Goal: Find specific page/section: Find specific page/section

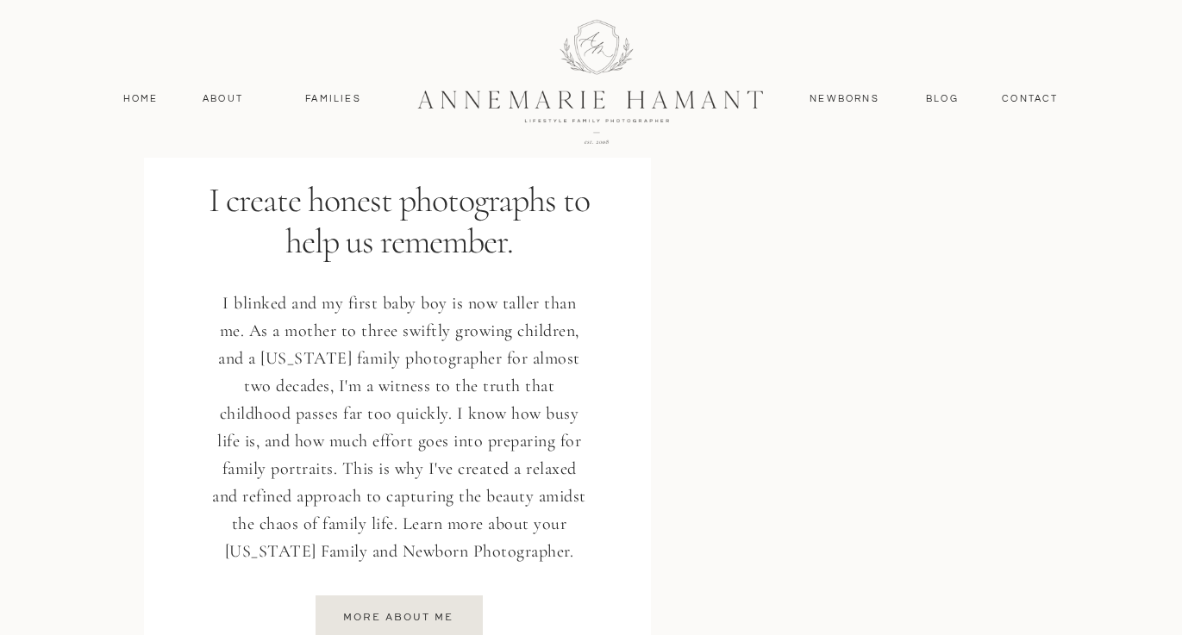
scroll to position [2245, 0]
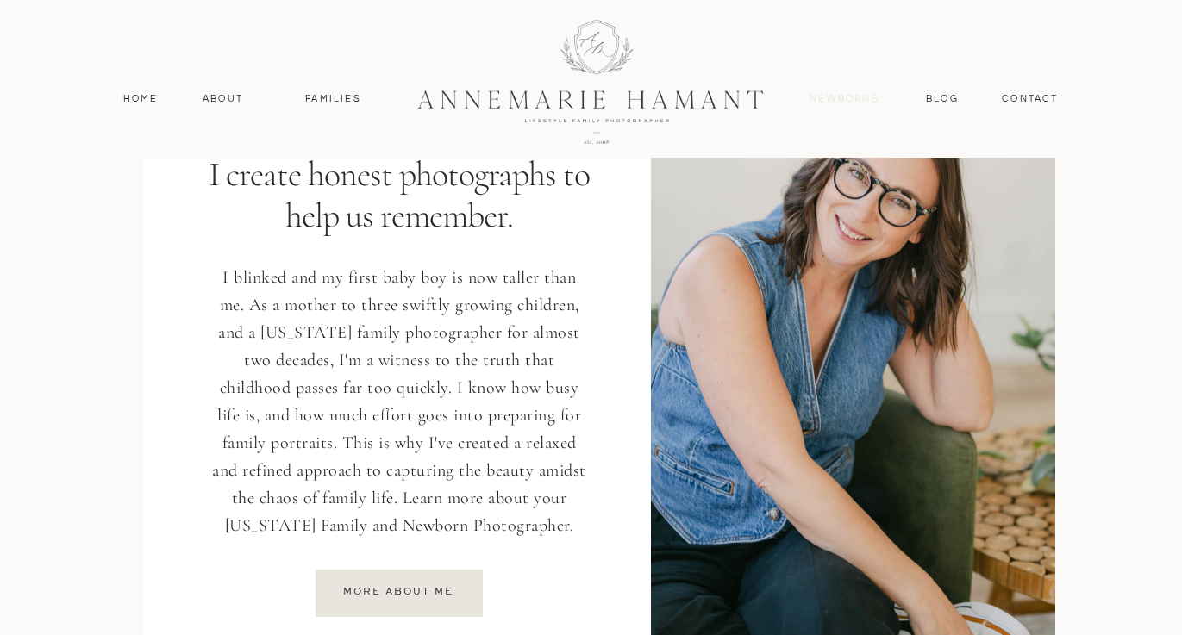
click at [861, 99] on nav "Newborns" at bounding box center [844, 99] width 83 height 16
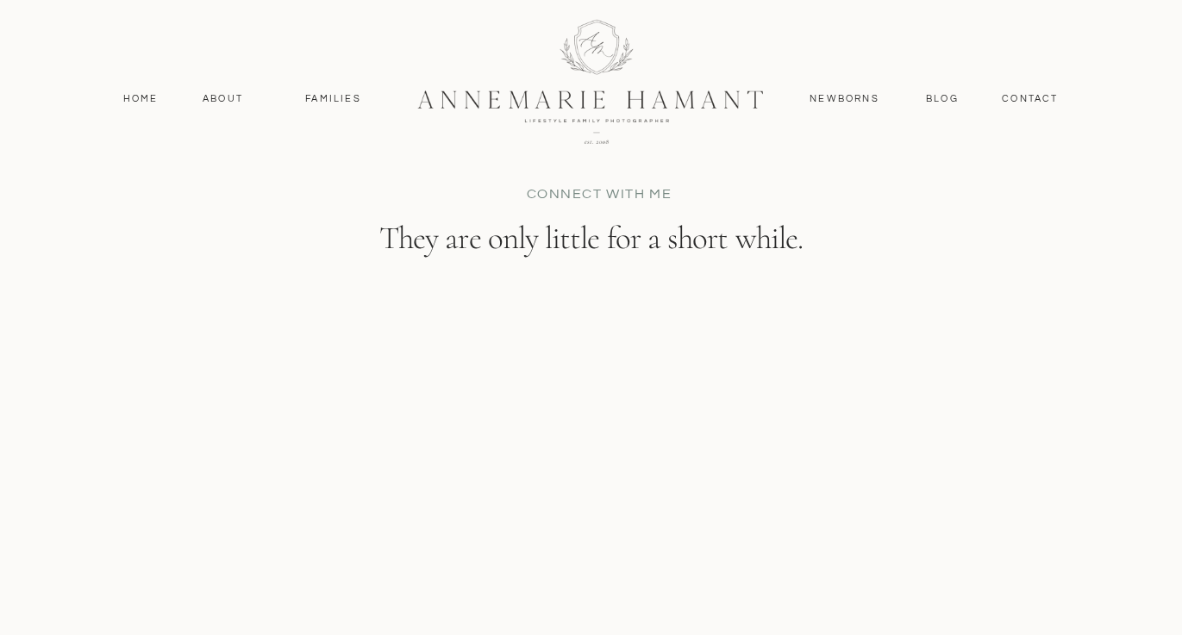
scroll to position [7020, 0]
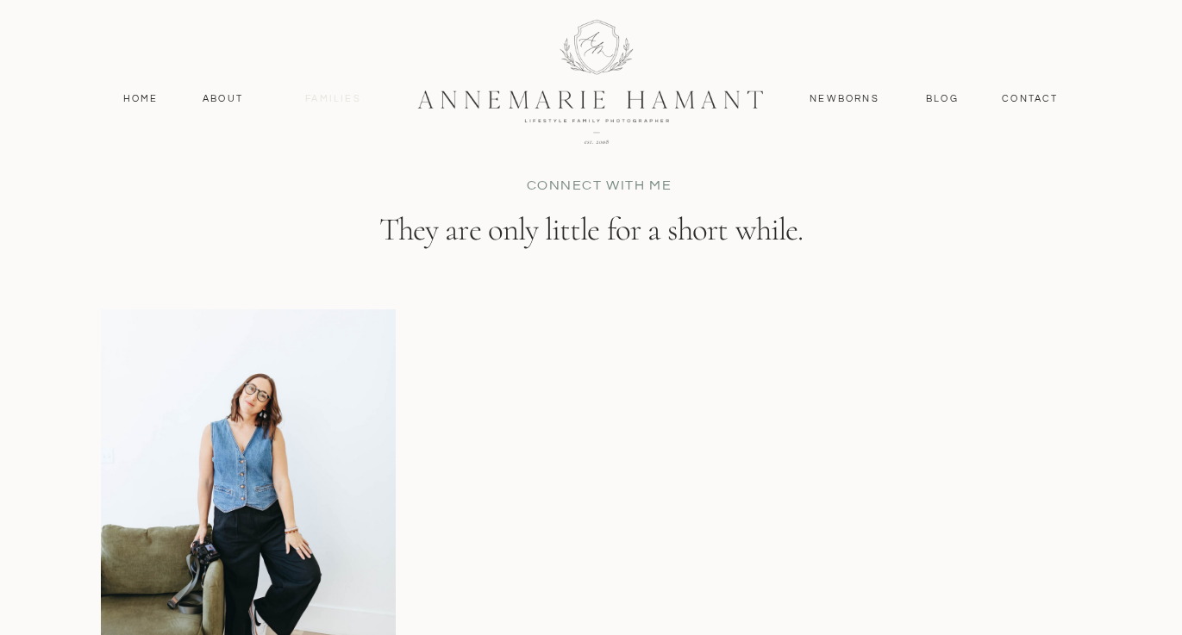
click at [344, 98] on nav "Families" at bounding box center [334, 99] width 78 height 16
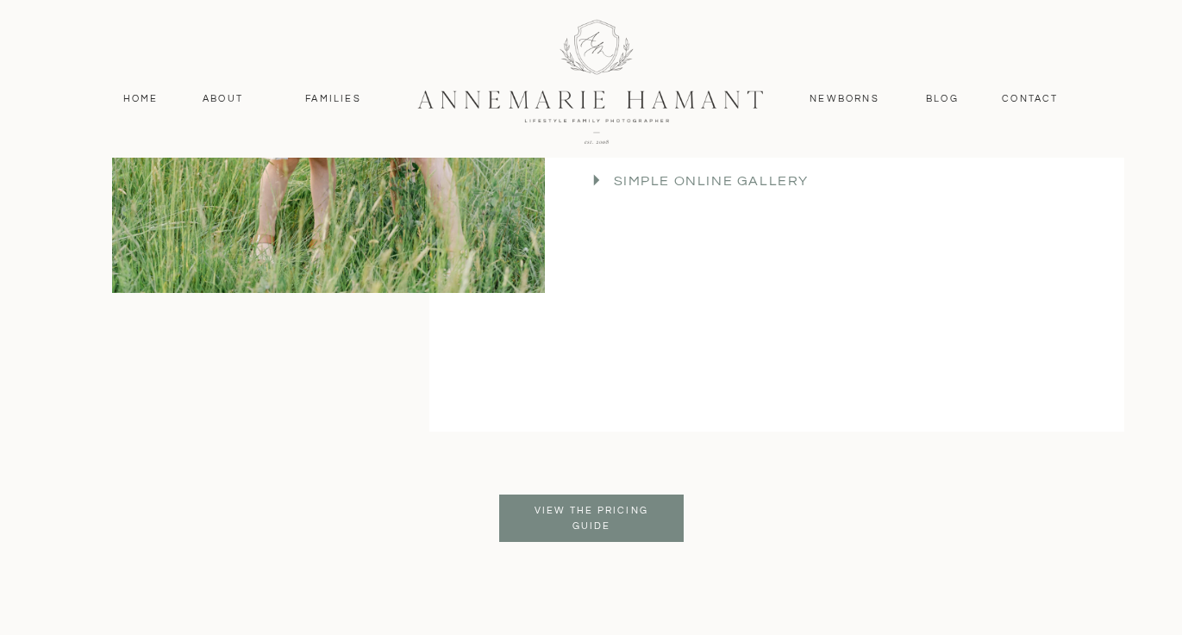
scroll to position [4100, 0]
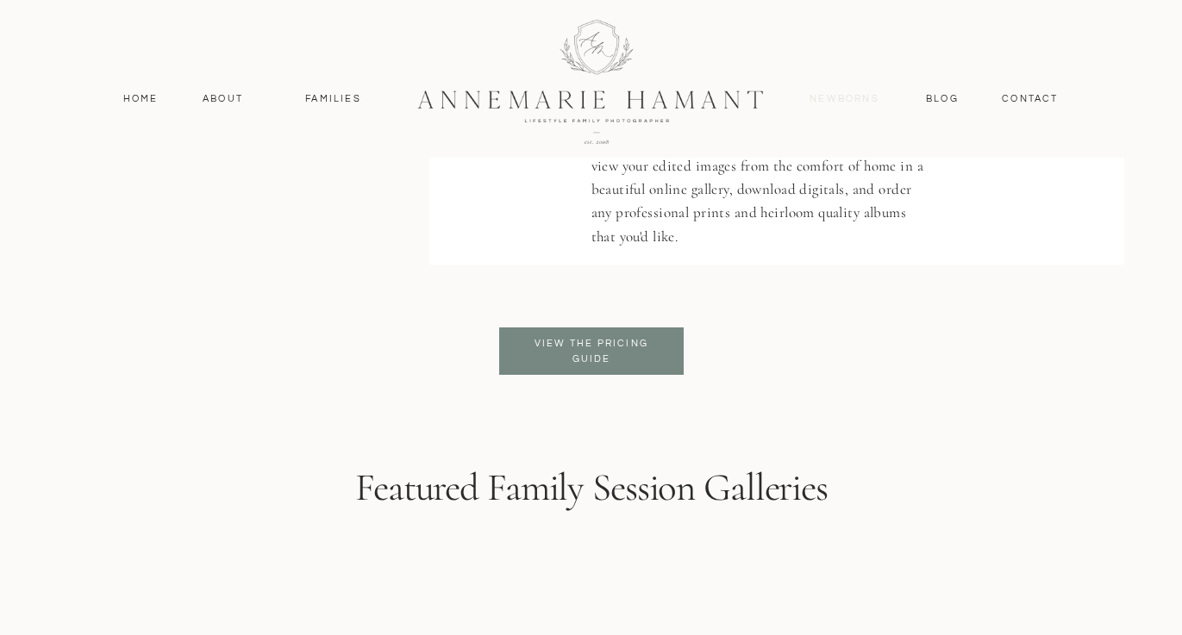
click at [840, 93] on nav "Newborns" at bounding box center [844, 99] width 83 height 16
click at [635, 350] on p "View the pricing guide" at bounding box center [591, 351] width 140 height 31
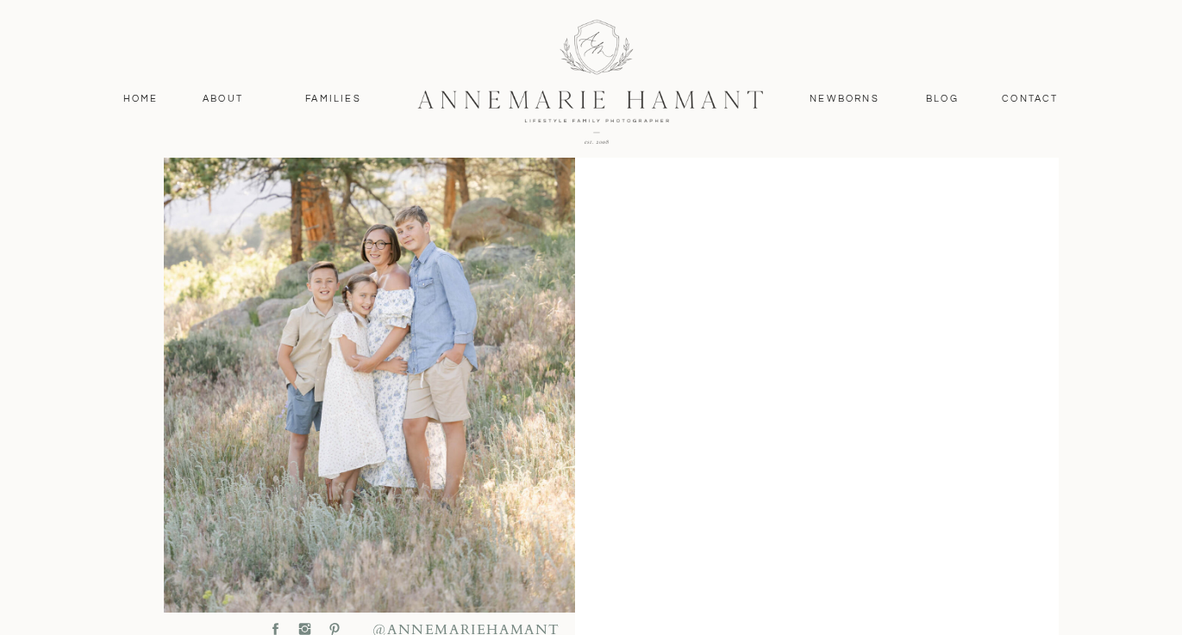
scroll to position [557, 0]
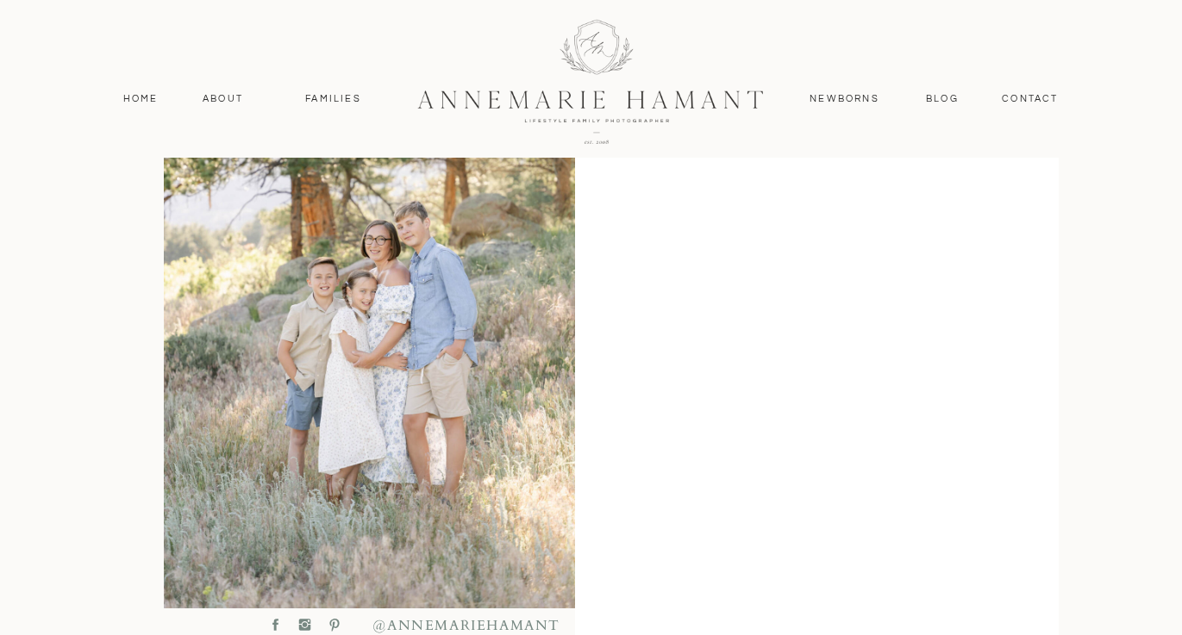
click at [1097, 449] on div "Blog contact Newborns Families About Home Home About Families Newborns Contact …" at bounding box center [591, 504] width 1182 height 2122
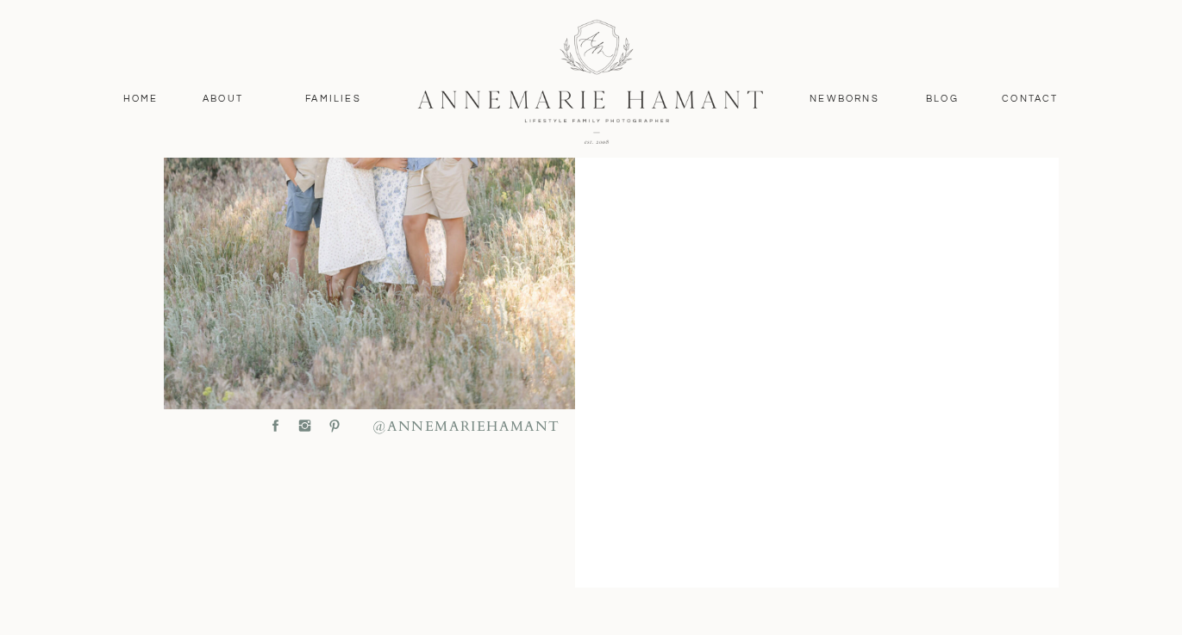
scroll to position [753, 0]
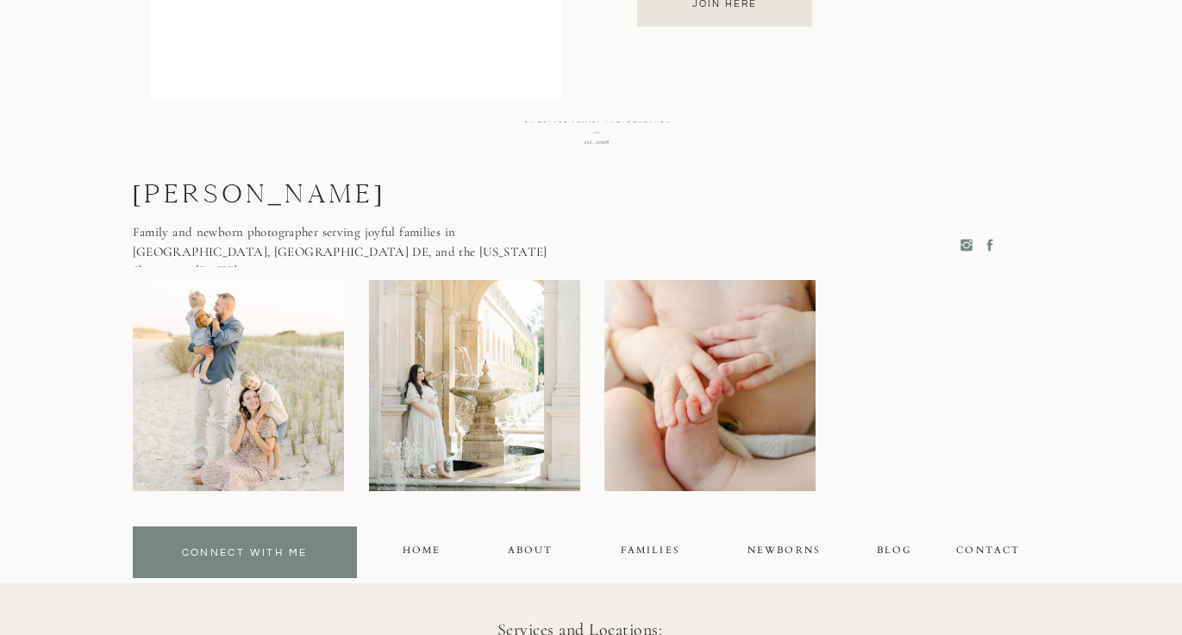
scroll to position [1651, 0]
